Goal: Transaction & Acquisition: Subscribe to service/newsletter

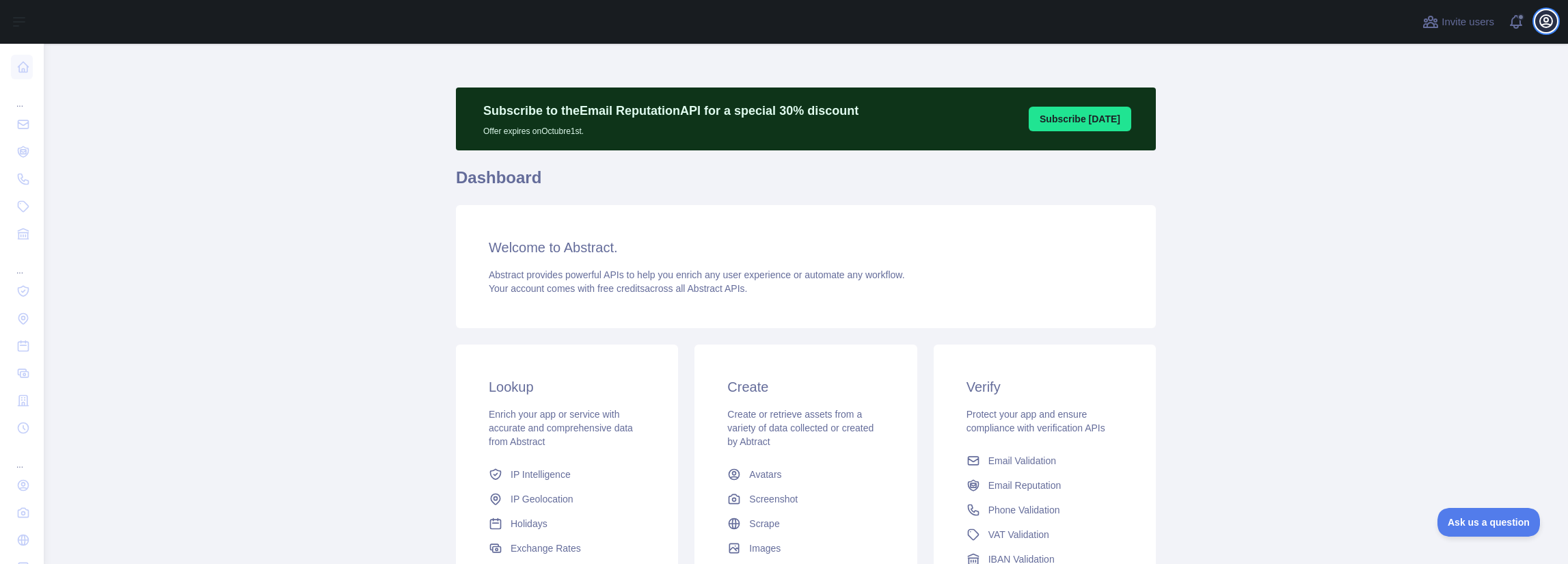
click at [1552, 24] on icon "button" at bounding box center [1545, 21] width 12 height 12
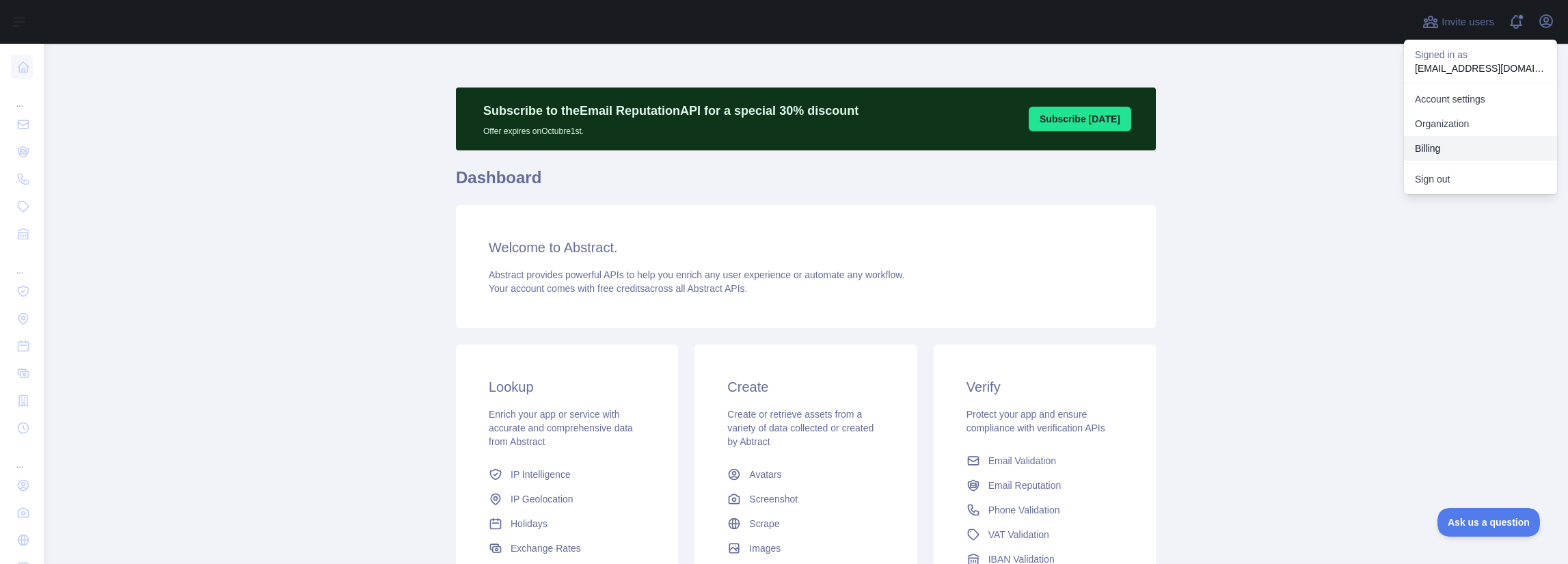
click at [1439, 145] on button "Billing" at bounding box center [1480, 148] width 153 height 25
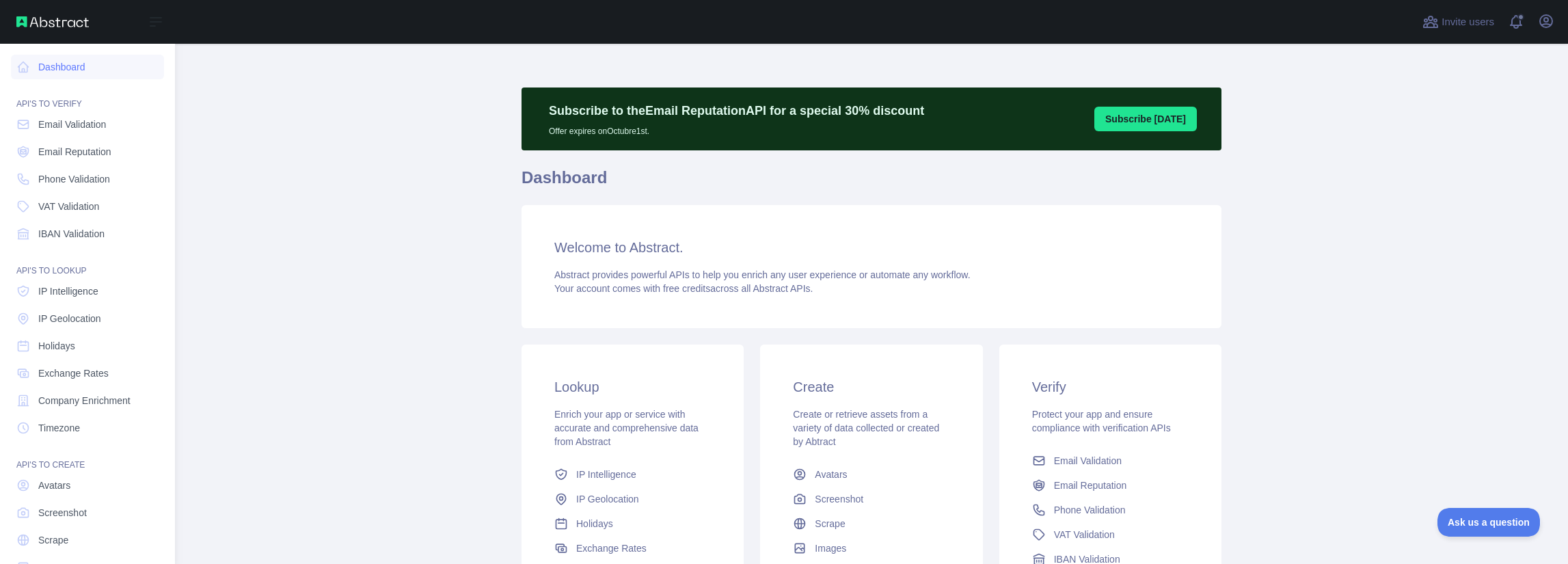
click at [65, 16] on div "Open sidebar" at bounding box center [87, 22] width 175 height 44
click at [167, 23] on button "Open sidebar" at bounding box center [156, 22] width 39 height 17
click at [161, 22] on icon at bounding box center [155, 22] width 11 height 8
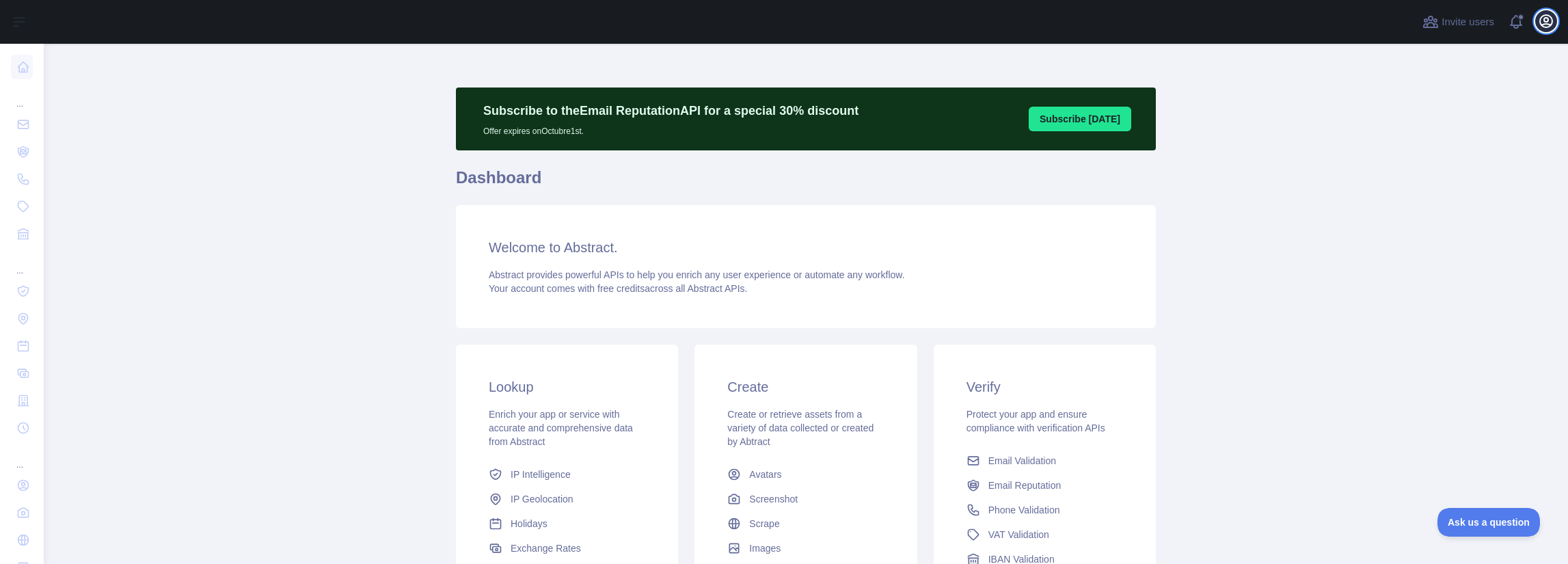
click at [1547, 23] on icon "button" at bounding box center [1545, 21] width 17 height 17
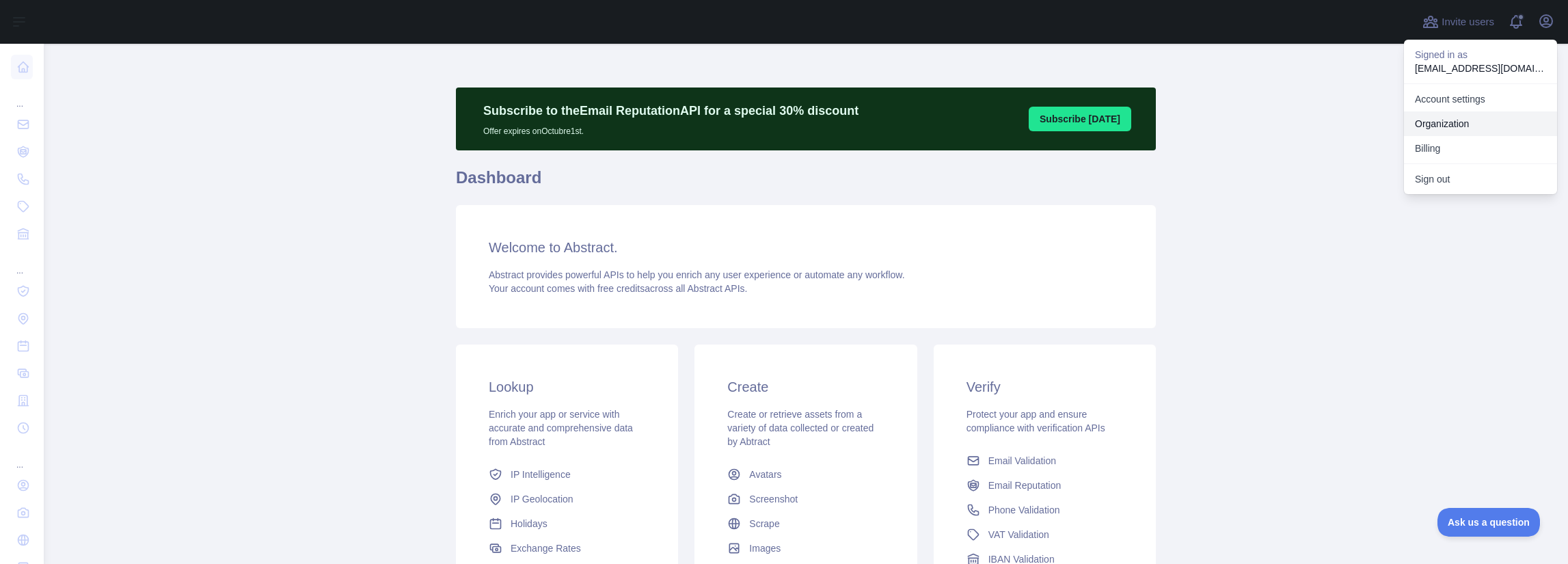
click at [1444, 127] on link "Organization" at bounding box center [1480, 123] width 153 height 25
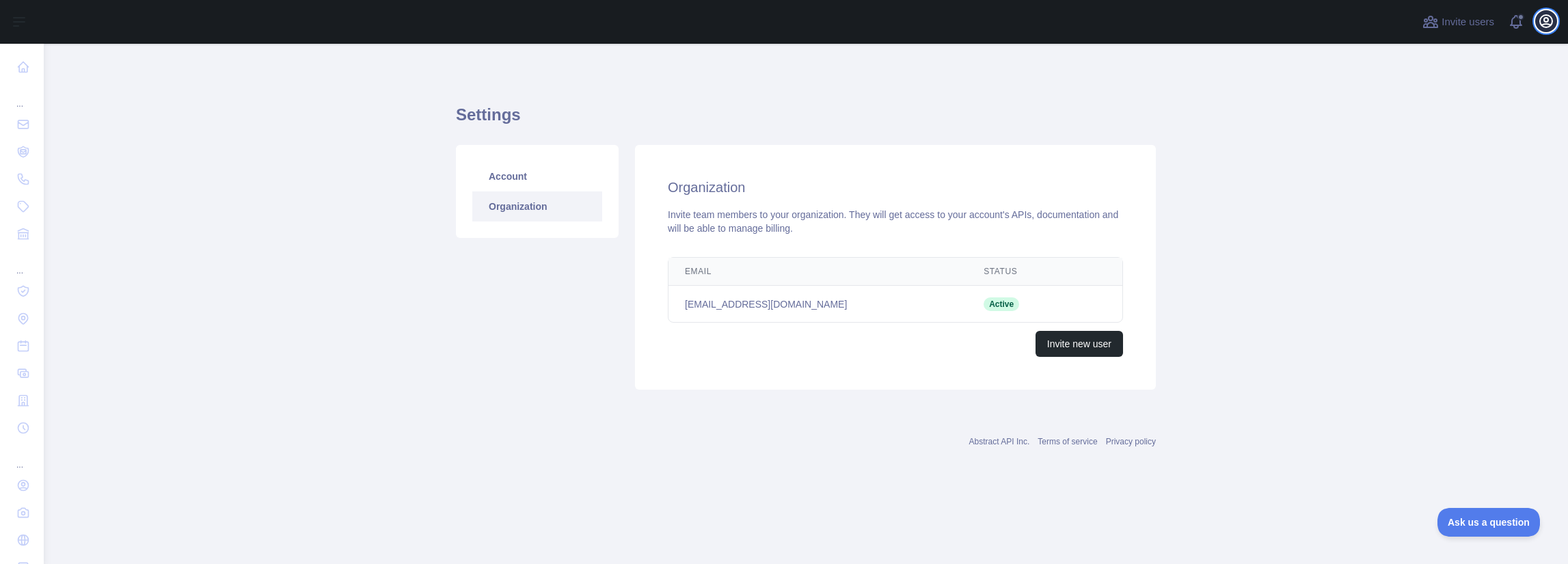
click at [1539, 23] on icon "button" at bounding box center [1545, 21] width 12 height 12
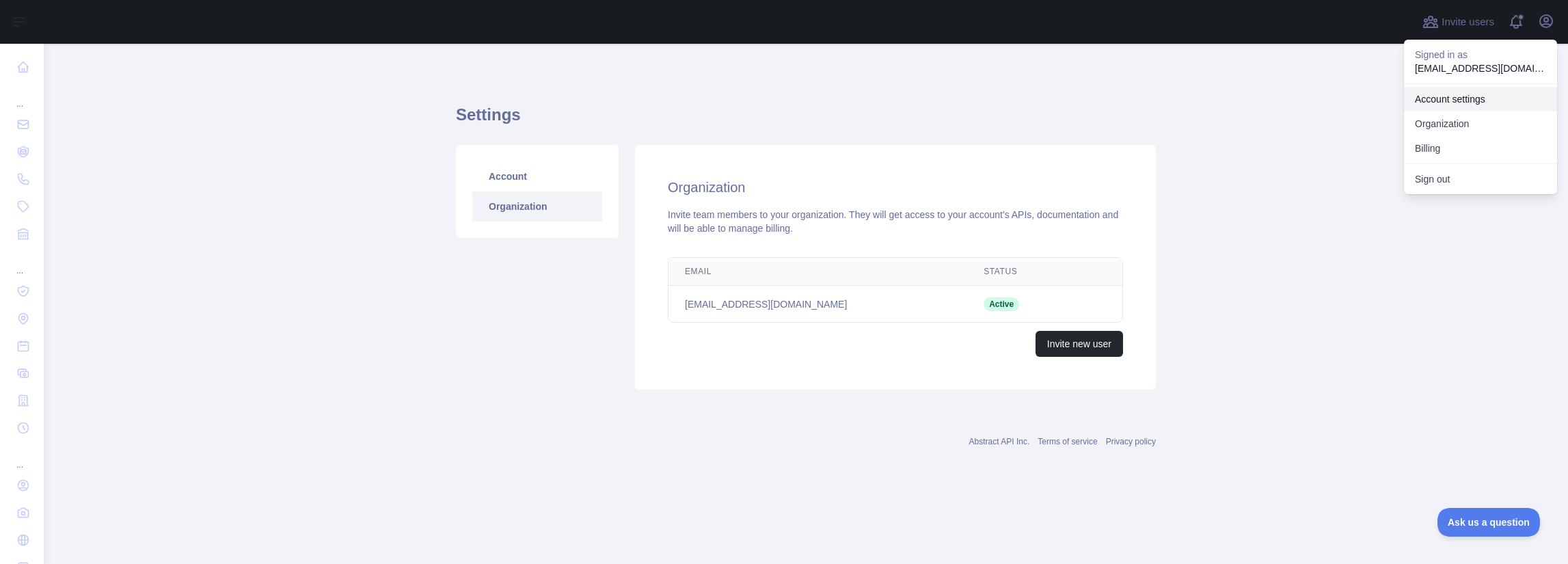
click at [1456, 108] on link "Account settings" at bounding box center [1480, 98] width 153 height 25
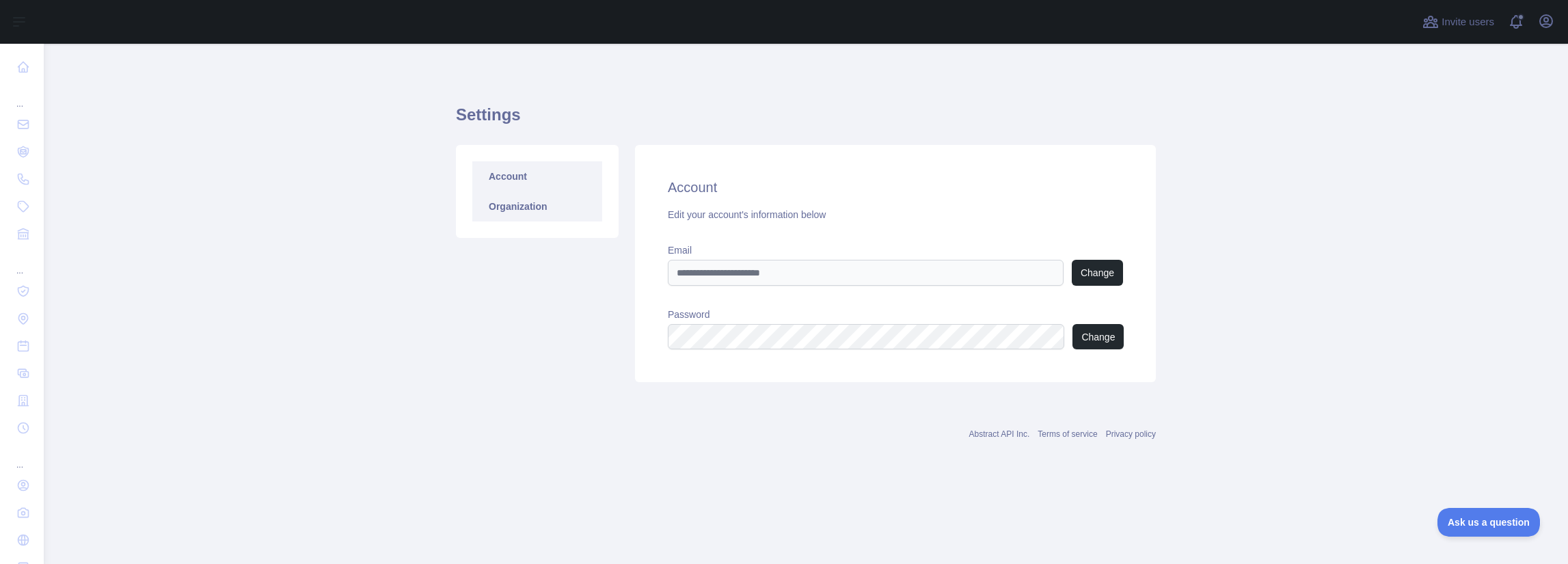
click at [532, 212] on link "Organization" at bounding box center [537, 207] width 130 height 30
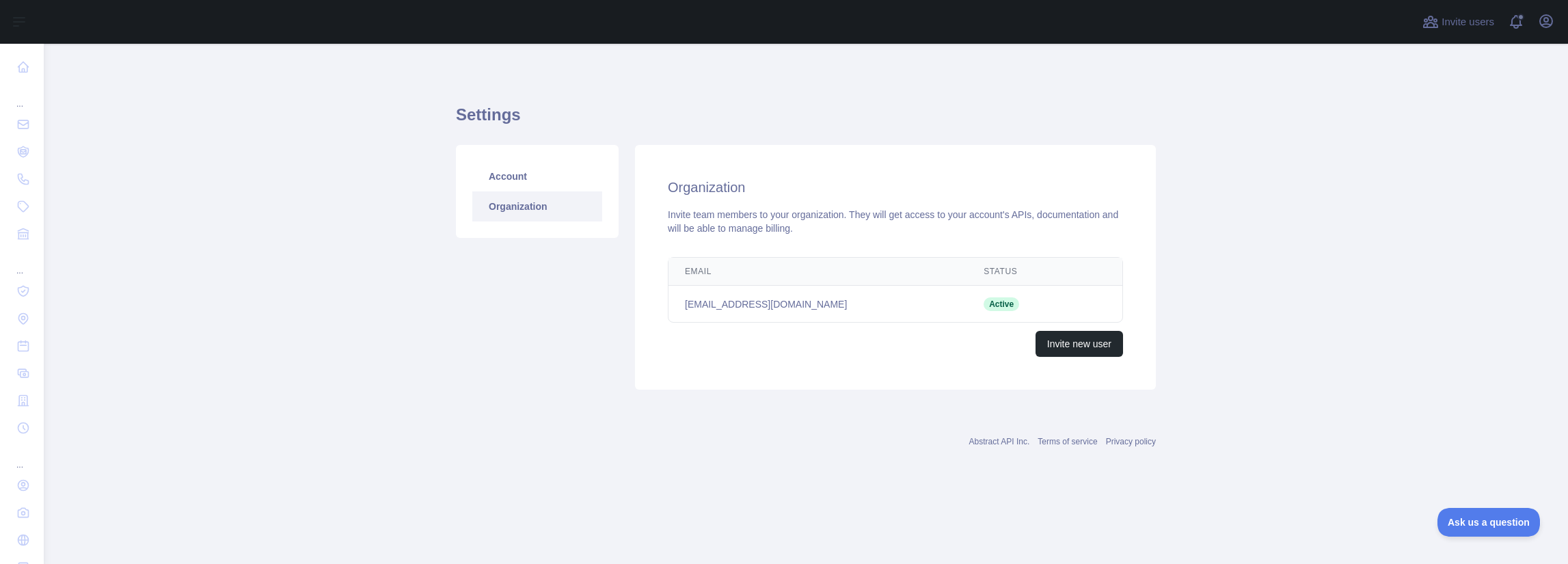
click at [1557, 20] on div "Invite users View notifications Open user menu" at bounding box center [806, 22] width 1524 height 44
click at [1546, 19] on icon "button" at bounding box center [1545, 21] width 17 height 17
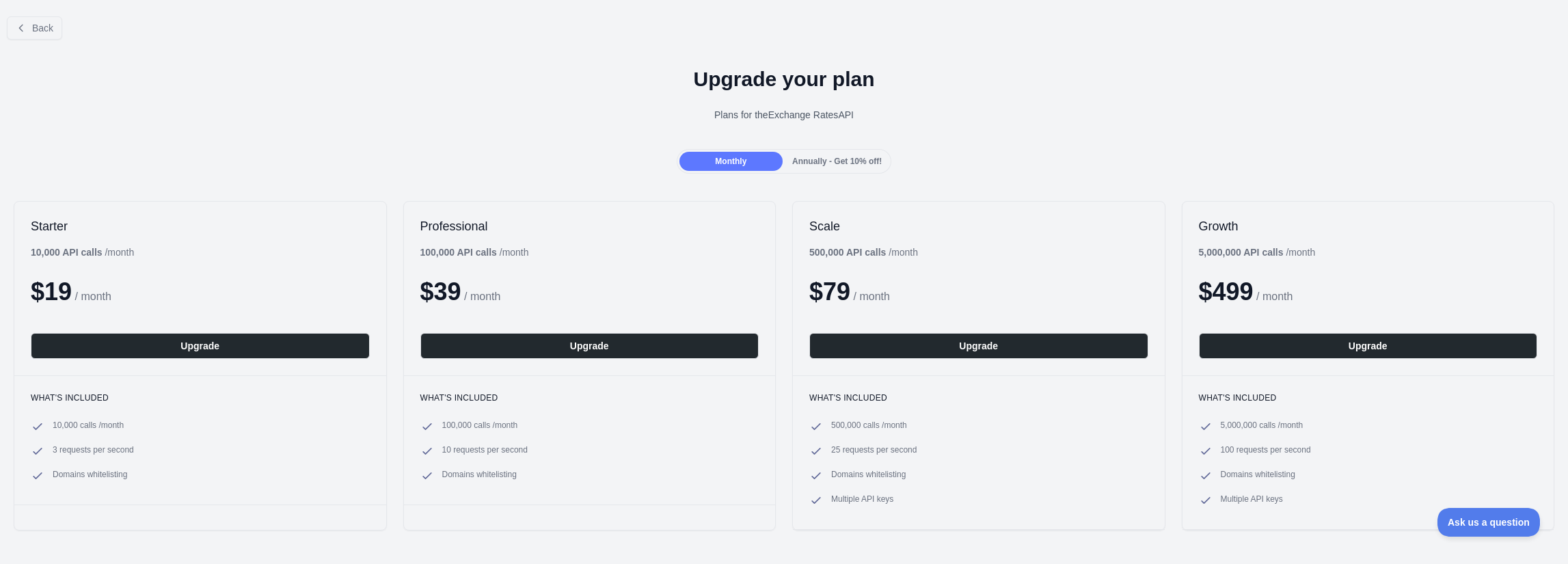
drag, startPoint x: 822, startPoint y: 257, endPoint x: 796, endPoint y: 253, distance: 26.3
click at [796, 253] on div "Scale 500,000 API calls / month $ 79 / month Upgrade" at bounding box center [979, 288] width 372 height 174
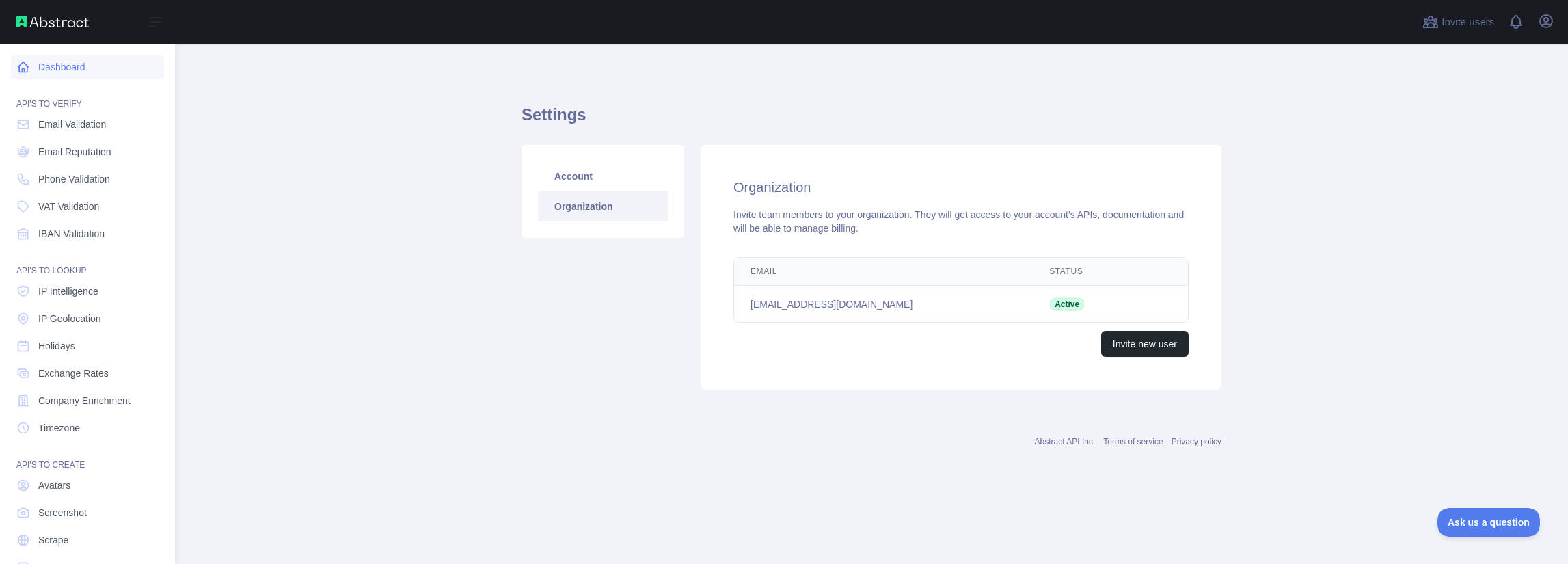
click at [48, 61] on link "Dashboard" at bounding box center [87, 67] width 153 height 25
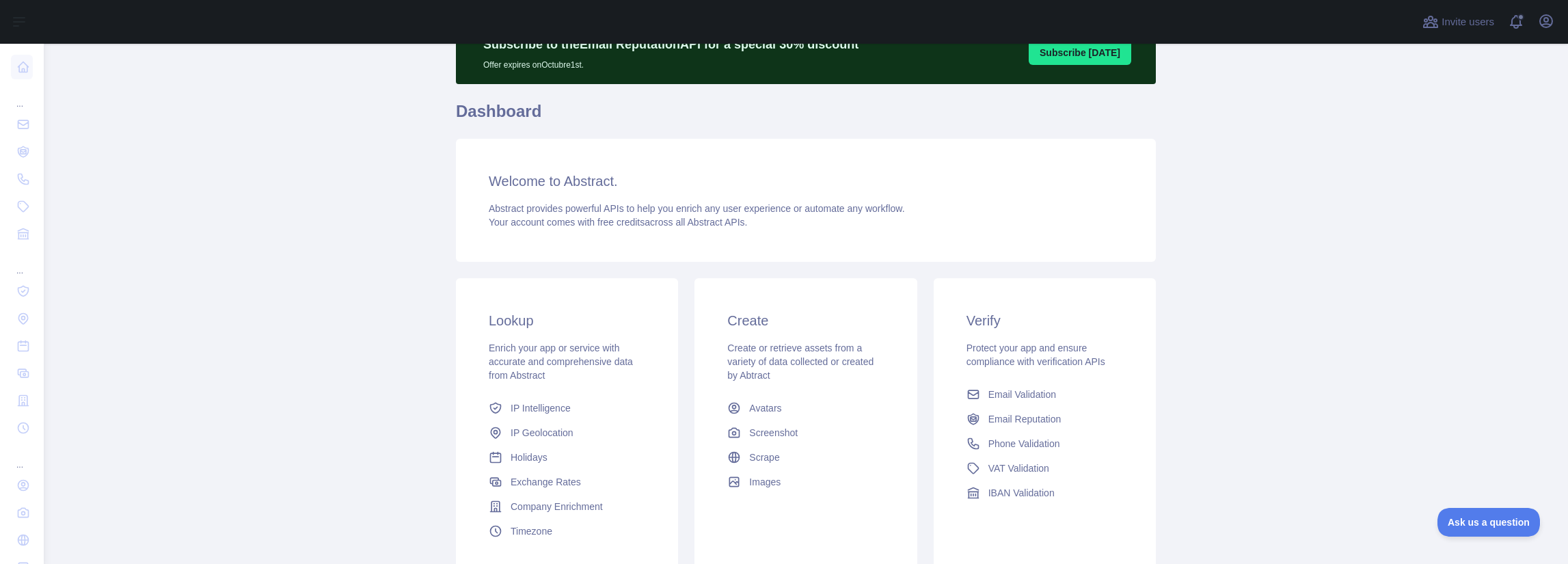
scroll to position [137, 0]
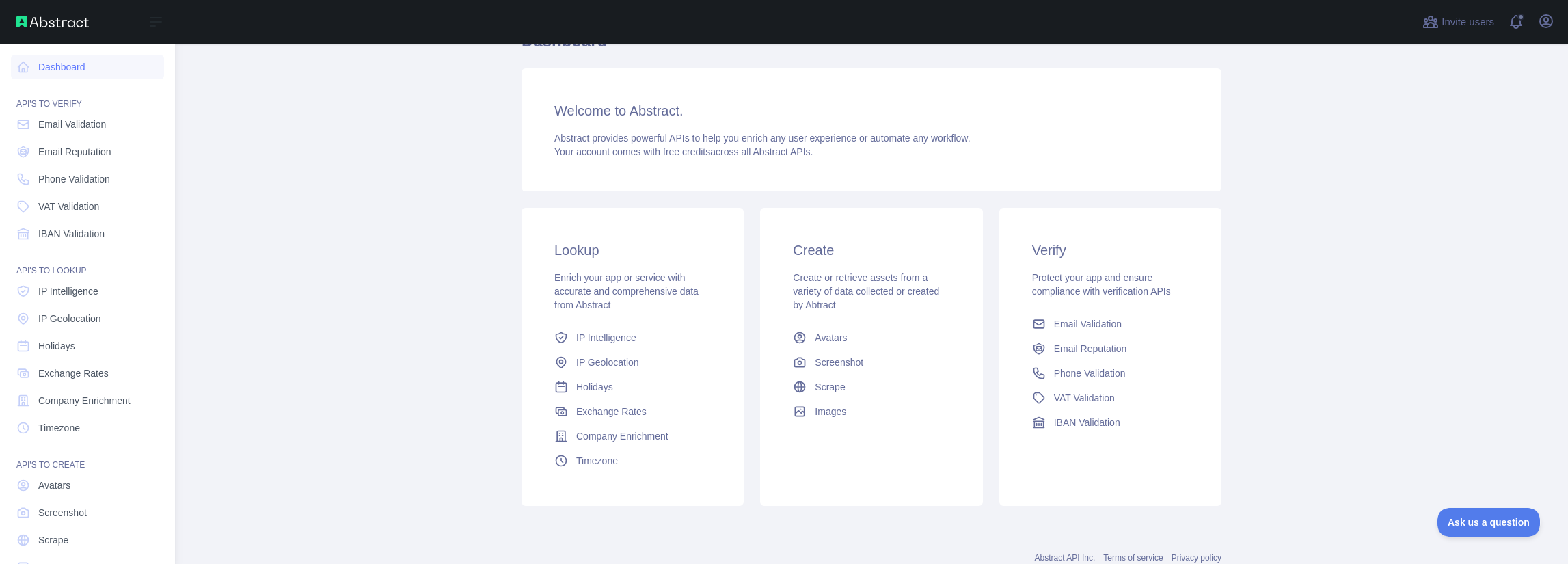
click at [24, 23] on img at bounding box center [53, 22] width 72 height 11
click at [164, 25] on button "Open sidebar" at bounding box center [156, 22] width 39 height 17
click at [83, 315] on span "IP Geolocation" at bounding box center [69, 319] width 63 height 14
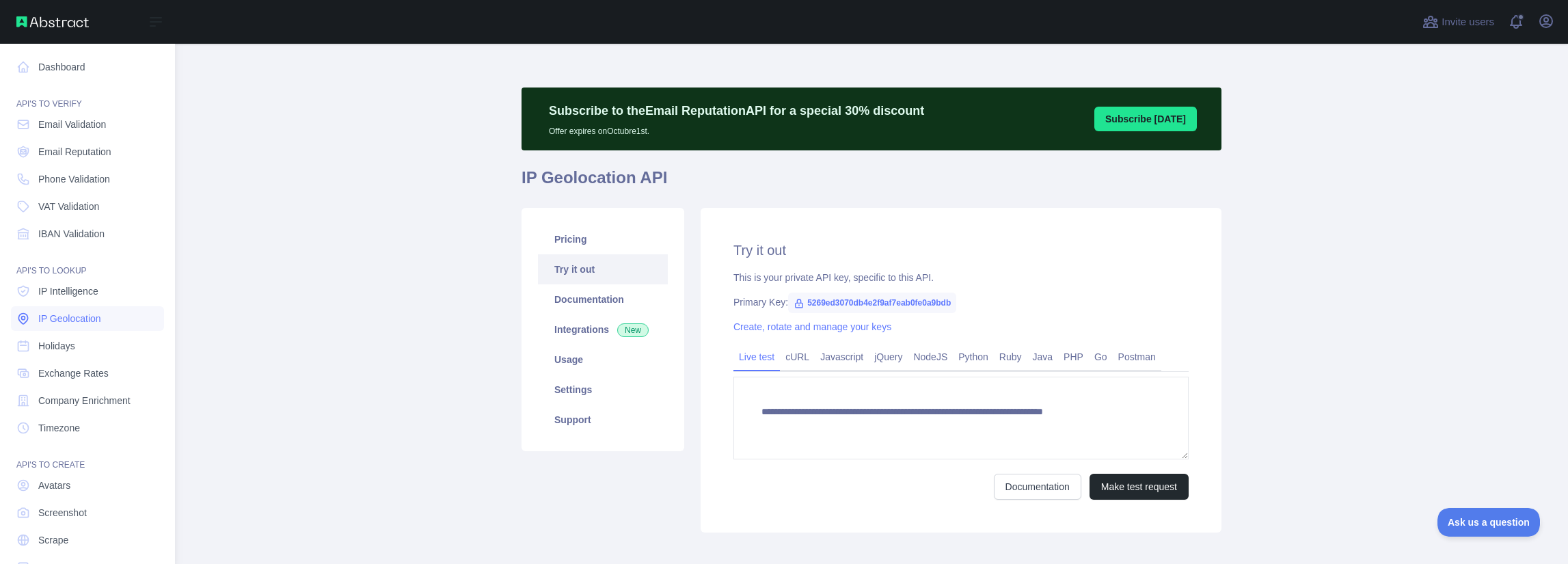
type textarea "**********"
click at [573, 237] on link "Pricing" at bounding box center [602, 239] width 130 height 30
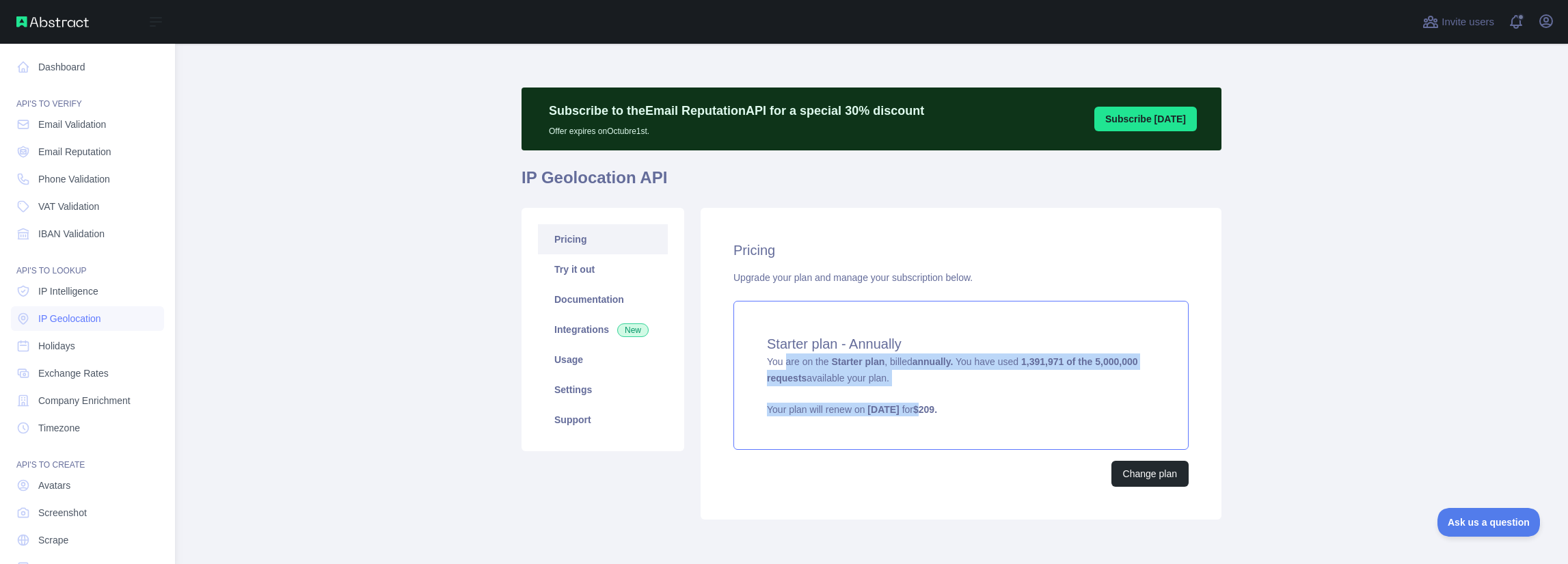
drag, startPoint x: 781, startPoint y: 357, endPoint x: 946, endPoint y: 416, distance: 175.2
click at [946, 416] on div "Starter plan - Annually You are on the Starter plan , billed annually. You have…" at bounding box center [961, 375] width 456 height 149
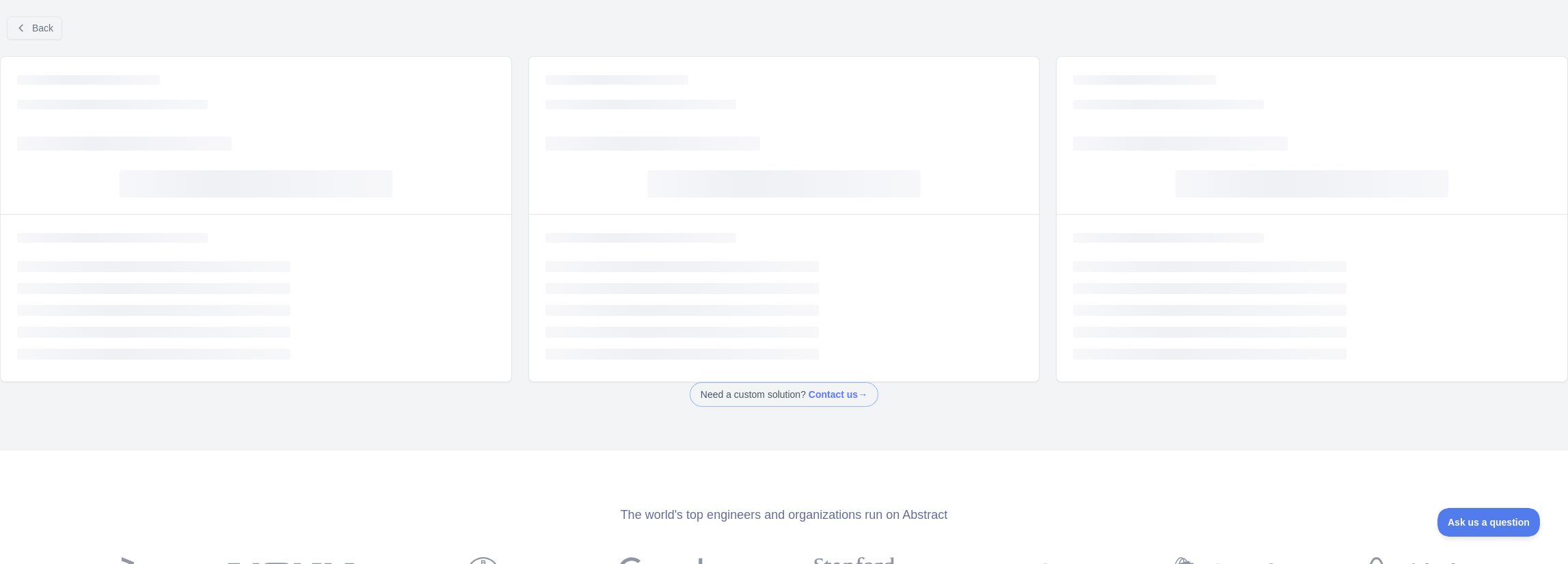
click at [946, 416] on div "Back Loading... Loading... Loading... Loading... Loading... Loading... Loading.…" at bounding box center [784, 282] width 1568 height 564
